Goal: Task Accomplishment & Management: Complete application form

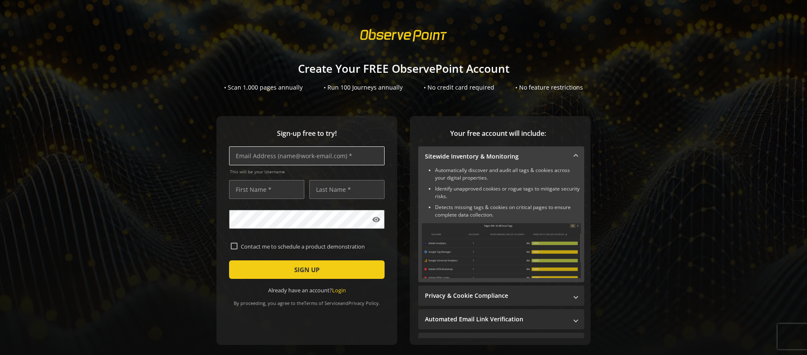
click at [300, 157] on input "text" at bounding box center [307, 155] width 156 height 19
type input "[EMAIL_ADDRESS][DOMAIN_NAME]"
type input "AD Test 3"
click at [272, 248] on label "Contact me to schedule a product demonstration" at bounding box center [310, 247] width 145 height 8
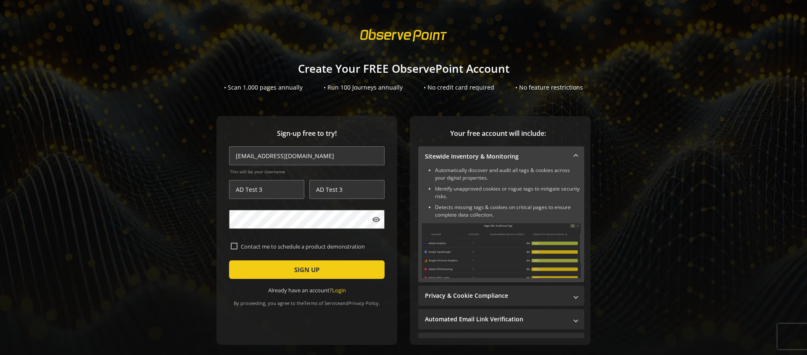
click at [238, 248] on input "Contact me to schedule a product demonstration" at bounding box center [234, 246] width 7 height 7
checkbox input "true"
click at [286, 156] on input "[EMAIL_ADDRESS][DOMAIN_NAME]" at bounding box center [307, 155] width 156 height 19
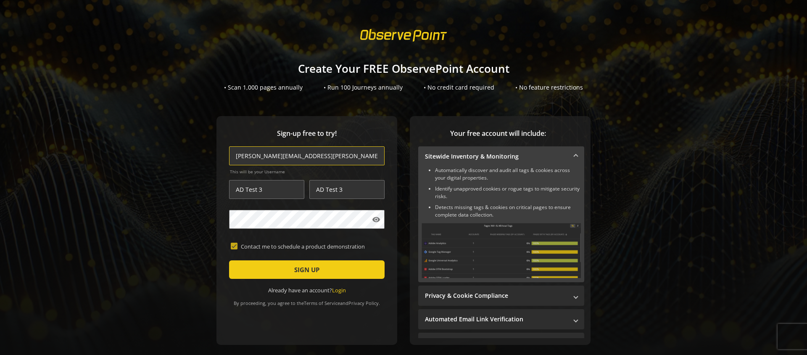
type input "[PERSON_NAME][EMAIL_ADDRESS][PERSON_NAME][DOMAIN_NAME]"
click at [300, 267] on span "SIGN UP" at bounding box center [306, 269] width 25 height 15
